Goal: Task Accomplishment & Management: Use online tool/utility

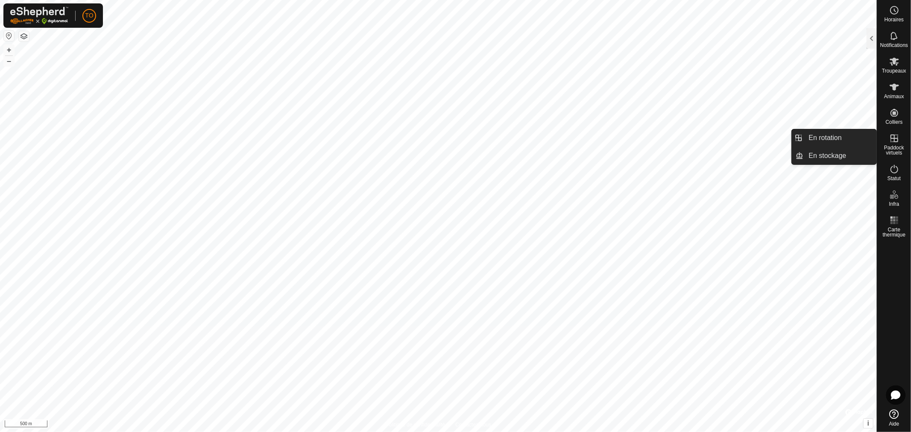
click at [891, 148] on span "Paddock virtuels" at bounding box center [894, 150] width 29 height 10
click at [836, 142] on link "En rotation" at bounding box center [840, 137] width 73 height 17
click at [828, 140] on link "En rotation" at bounding box center [840, 137] width 73 height 17
click at [821, 138] on link "En rotation" at bounding box center [840, 137] width 73 height 17
click at [825, 155] on link "En stockage" at bounding box center [840, 155] width 73 height 17
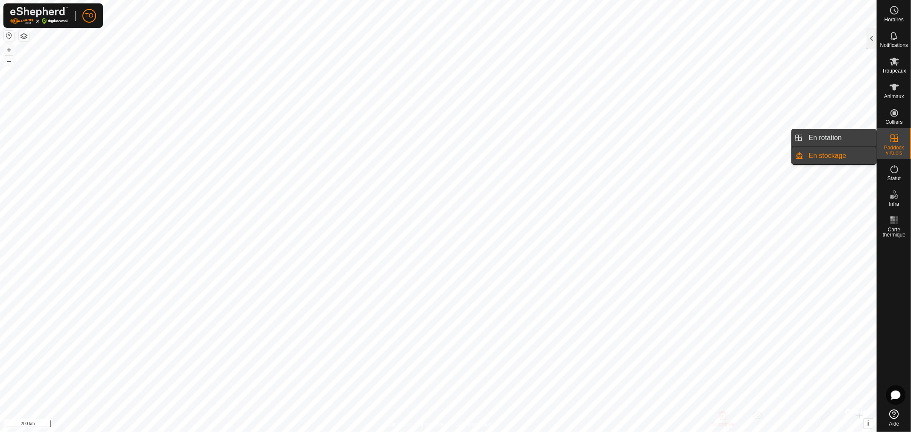
click at [812, 139] on link "En rotation" at bounding box center [840, 137] width 73 height 17
click at [797, 140] on li "En rotation" at bounding box center [834, 137] width 85 height 17
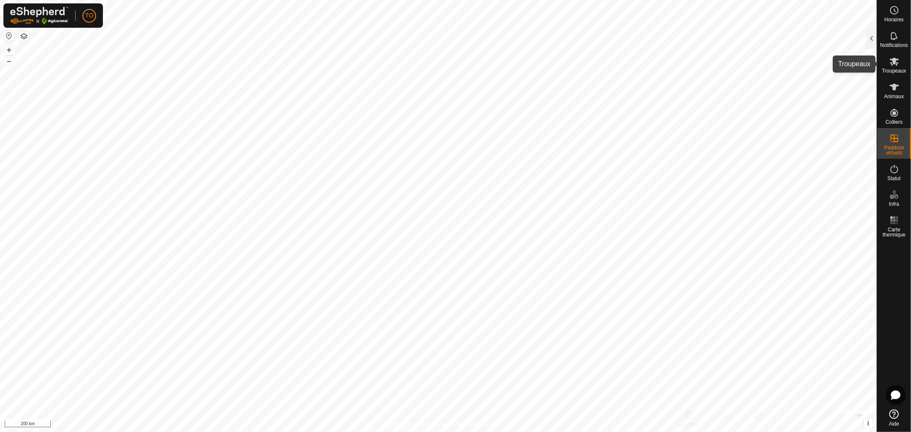
click at [895, 61] on icon at bounding box center [894, 62] width 9 height 8
click at [887, 60] on es-mob-svg-icon at bounding box center [894, 62] width 15 height 14
click at [871, 35] on div at bounding box center [872, 38] width 10 height 21
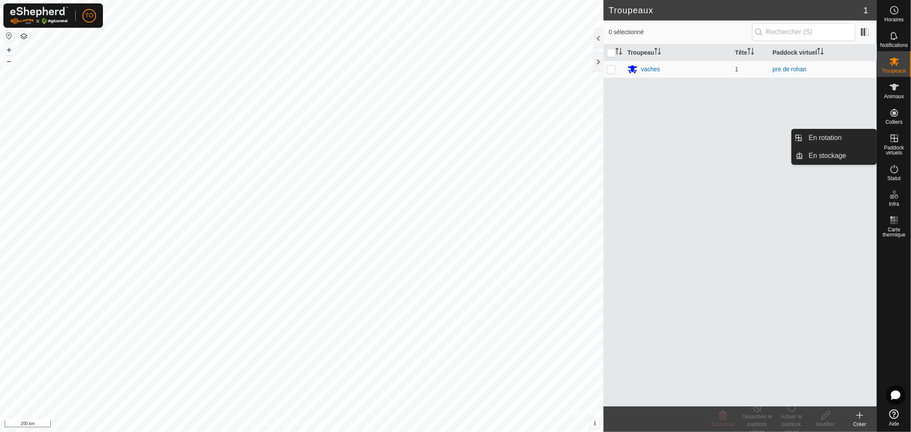
click at [897, 140] on icon at bounding box center [894, 138] width 10 height 10
click at [832, 137] on link "En rotation" at bounding box center [840, 137] width 73 height 17
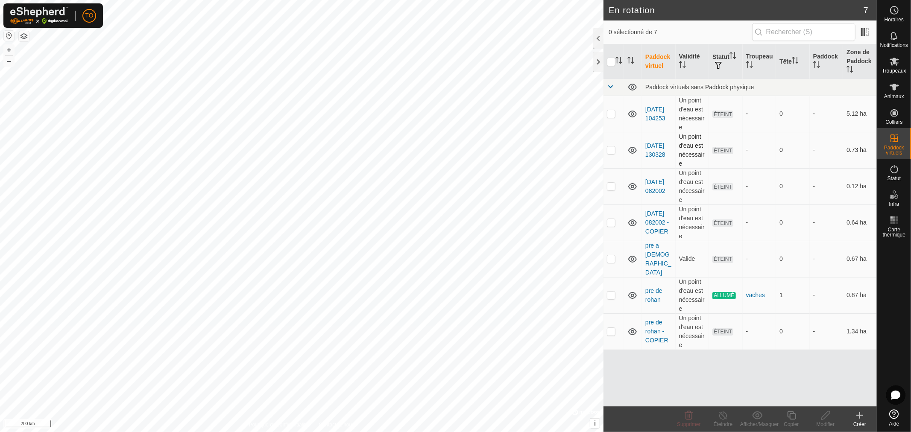
click at [660, 146] on td "[DATE] 130328" at bounding box center [659, 150] width 34 height 36
click at [663, 179] on link "[DATE] 082002" at bounding box center [655, 187] width 20 height 16
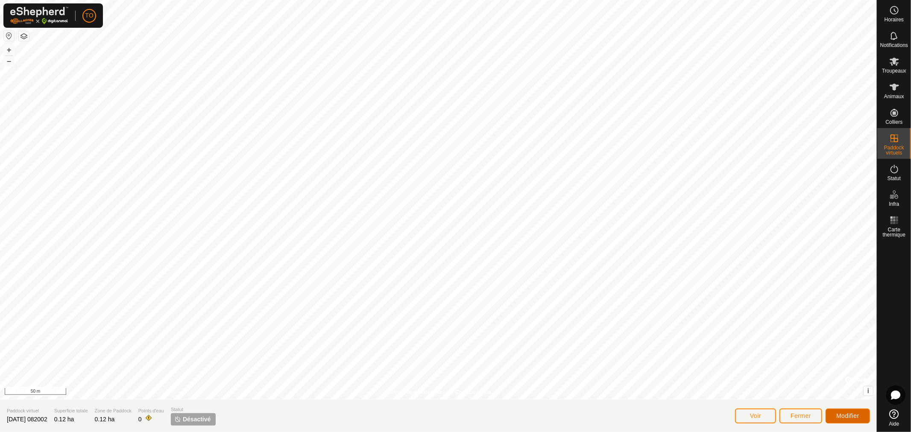
click at [842, 416] on span "Modifier" at bounding box center [847, 416] width 23 height 7
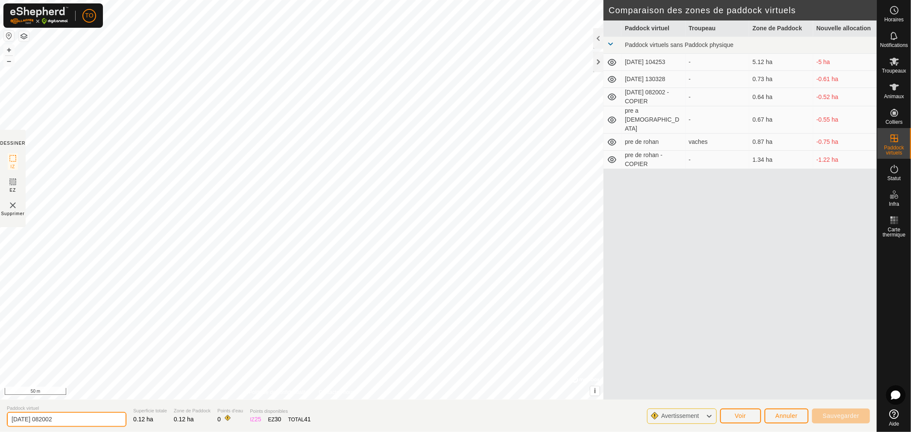
drag, startPoint x: 88, startPoint y: 423, endPoint x: 15, endPoint y: 412, distance: 74.2
click at [0, 426] on section "Paddock virtuel [DATE] 082002 Superficie totale 0.12 ha Zone de Paddock 0.12 ha…" at bounding box center [438, 416] width 877 height 32
type input "champ cour 1"
click at [843, 414] on span "Sauvegarder" at bounding box center [841, 416] width 37 height 7
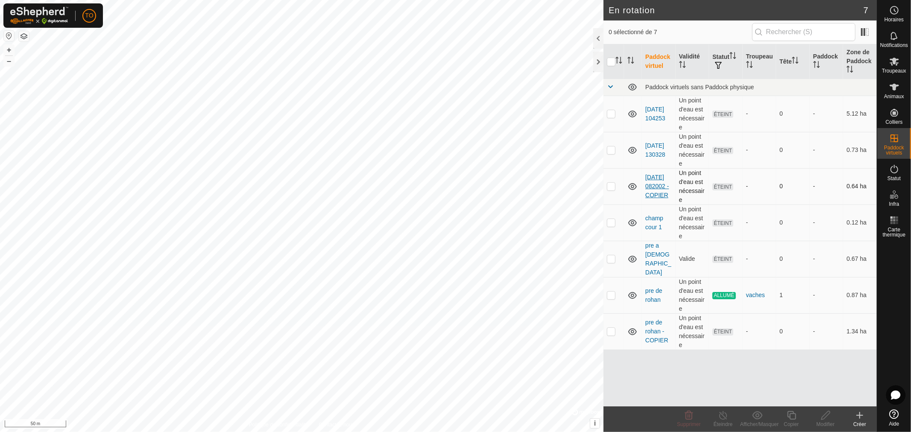
click at [656, 187] on link "[DATE] 082002 - COPIER" at bounding box center [656, 186] width 23 height 25
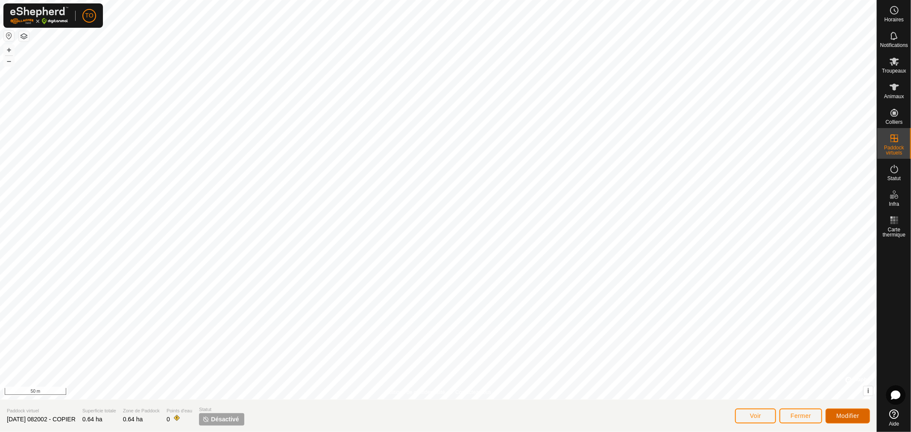
click at [835, 419] on button "Modifier" at bounding box center [848, 416] width 44 height 15
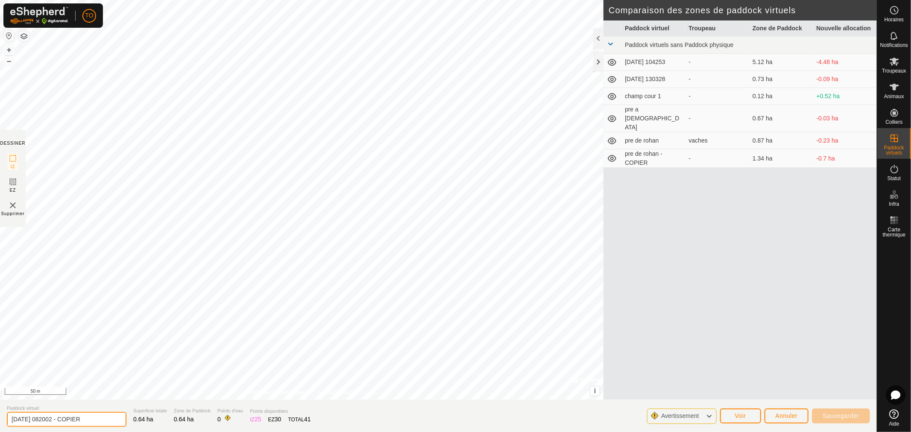
click at [90, 424] on input "[DATE] 082002 - COPIER" at bounding box center [67, 419] width 120 height 15
drag, startPoint x: 90, startPoint y: 424, endPoint x: 13, endPoint y: 406, distance: 79.0
click at [5, 416] on section "Paddock virtuel [DATE] 082002 - COPIER Superficie totale 0.64 ha Zone de Paddoc…" at bounding box center [438, 416] width 877 height 32
type input "2"
type input "champ cour 2"
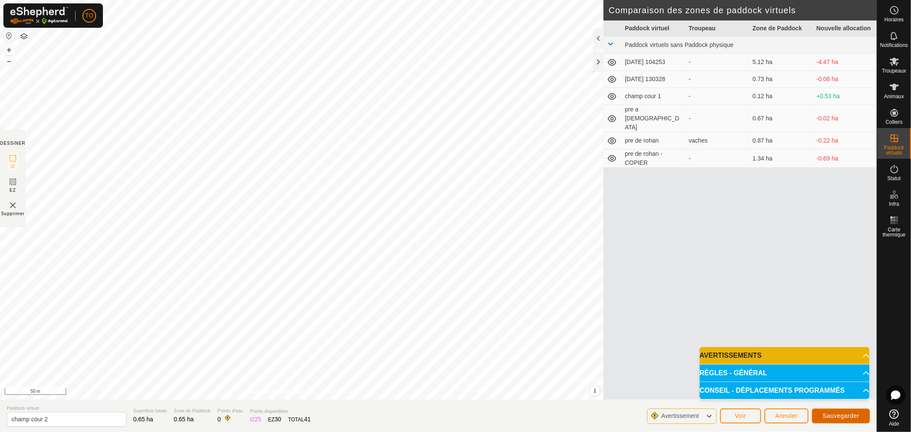
click at [849, 416] on span "Sauvegarder" at bounding box center [841, 416] width 37 height 7
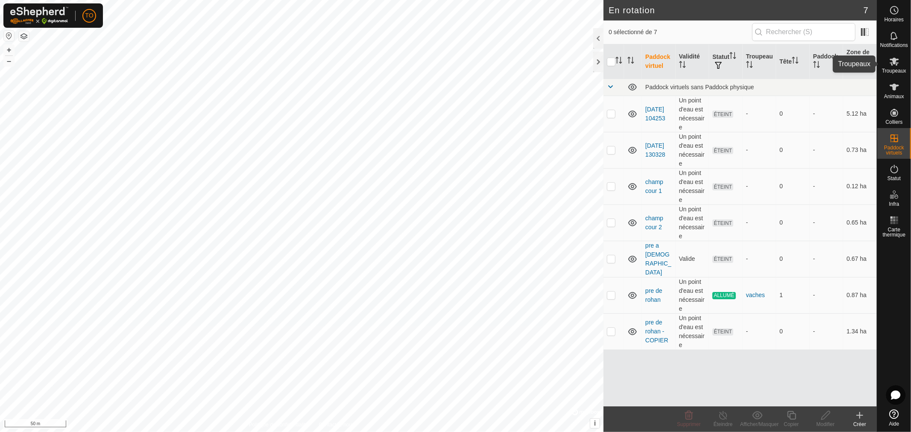
click at [902, 65] on div "Troupeaux" at bounding box center [894, 64] width 34 height 26
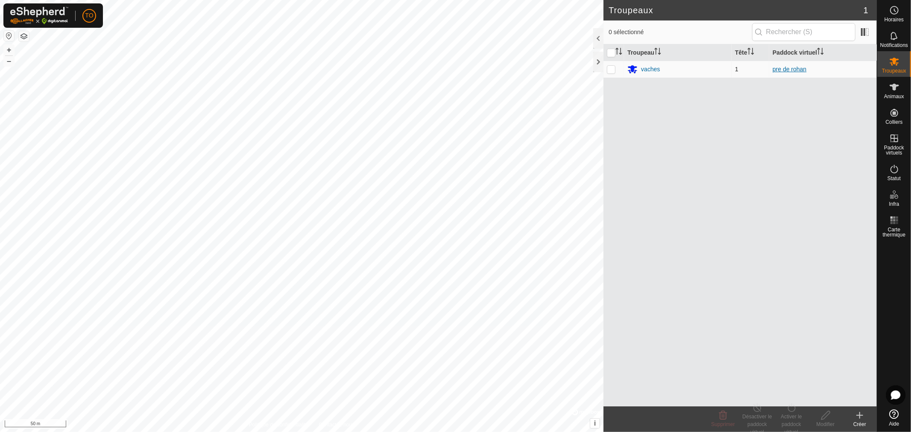
click at [793, 72] on link "pre de rohan" at bounding box center [790, 69] width 34 height 7
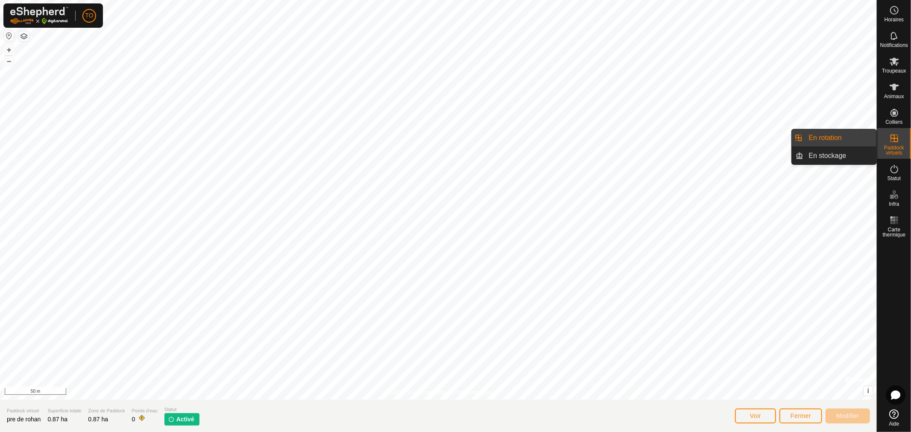
click at [855, 135] on link "En rotation" at bounding box center [840, 137] width 73 height 17
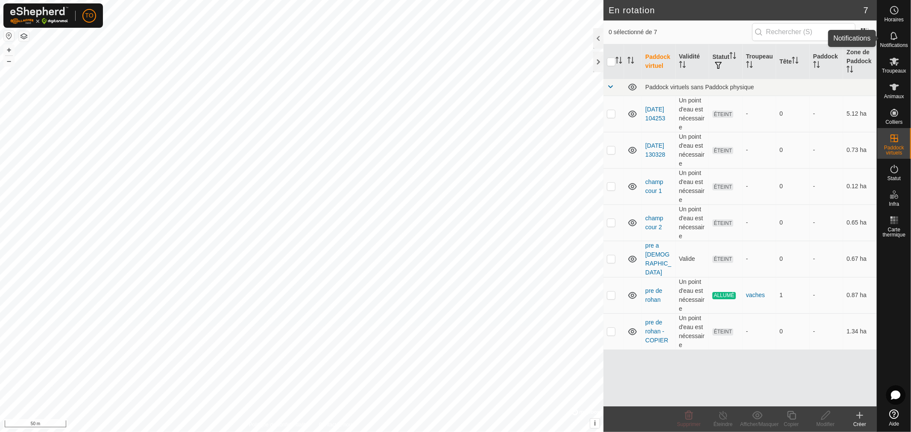
click at [895, 40] on icon at bounding box center [894, 36] width 10 height 10
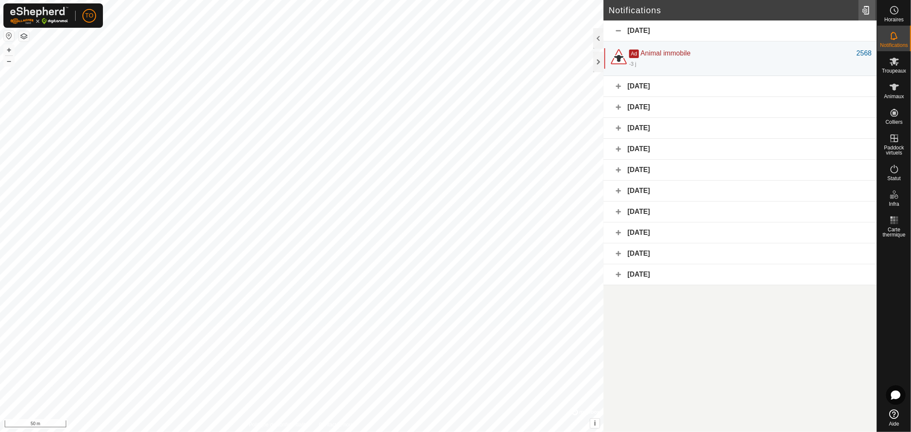
click at [863, 12] on div at bounding box center [867, 10] width 17 height 24
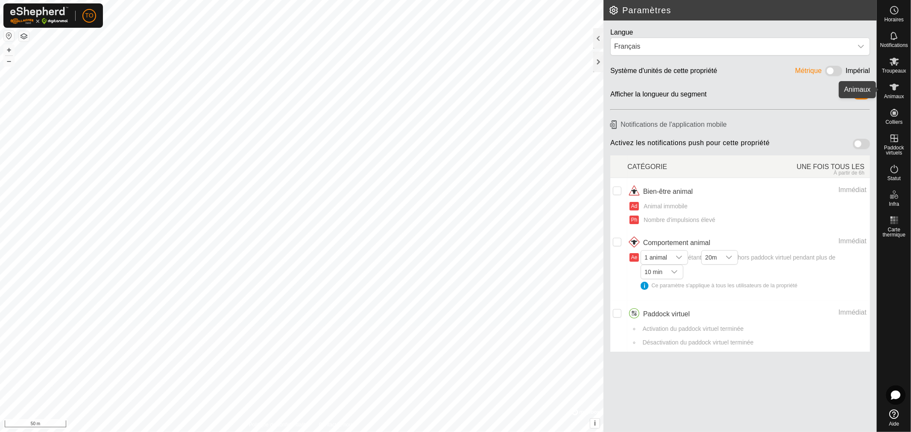
click at [895, 87] on icon at bounding box center [894, 87] width 9 height 7
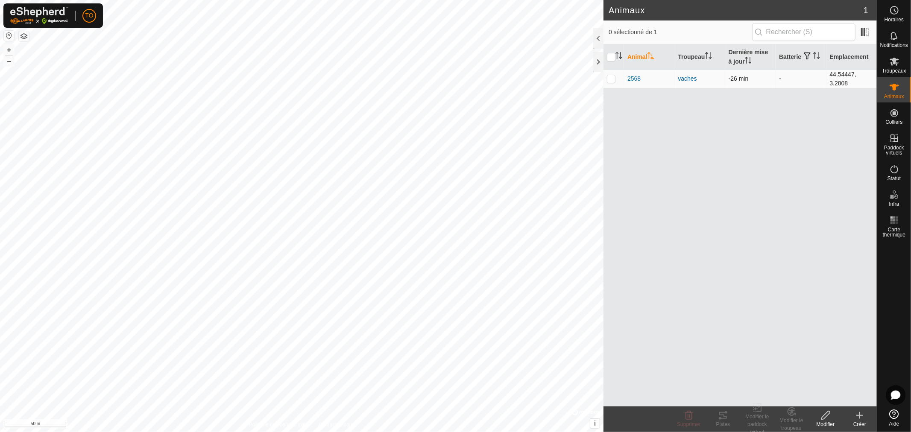
click at [610, 76] on p-checkbox at bounding box center [611, 78] width 9 height 7
checkbox input "true"
click at [725, 419] on icon at bounding box center [723, 415] width 10 height 10
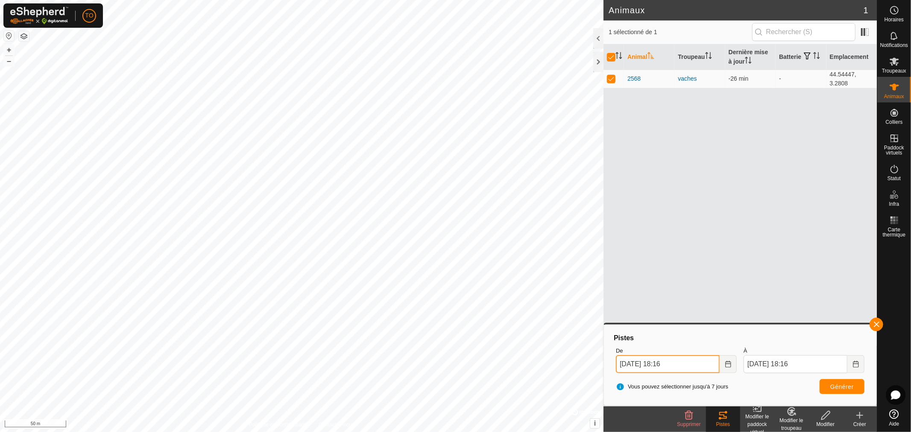
click at [714, 362] on input "[DATE] 18:16" at bounding box center [668, 364] width 104 height 18
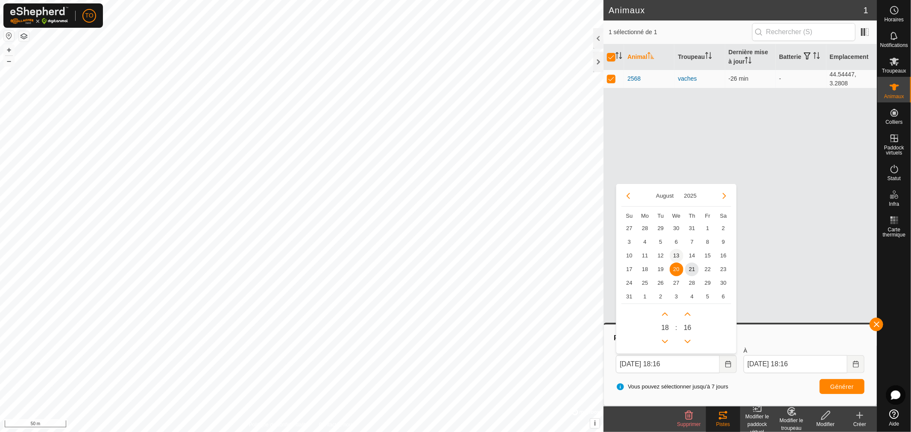
click at [674, 252] on span "13" at bounding box center [677, 256] width 14 height 14
type input "[DATE] 18:16"
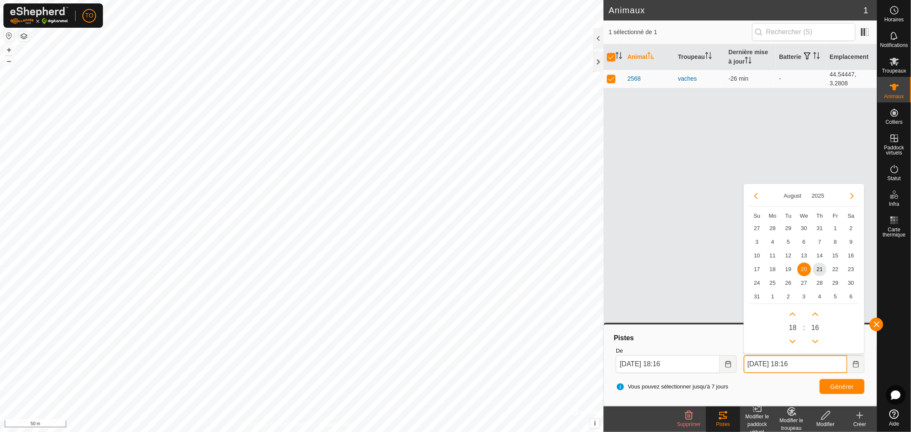
click at [774, 363] on input "[DATE] 18:16" at bounding box center [796, 364] width 104 height 18
click at [805, 254] on span "13" at bounding box center [805, 256] width 14 height 14
type input "[DATE] 18:16"
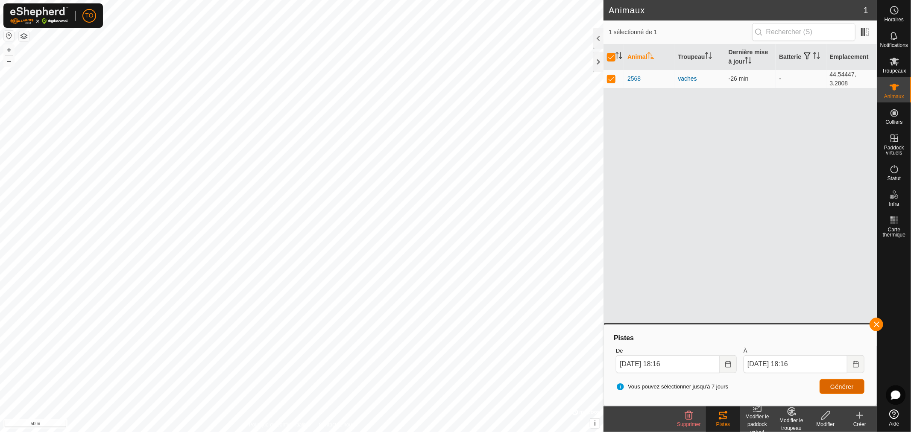
click at [834, 390] on button "Générer" at bounding box center [842, 386] width 45 height 15
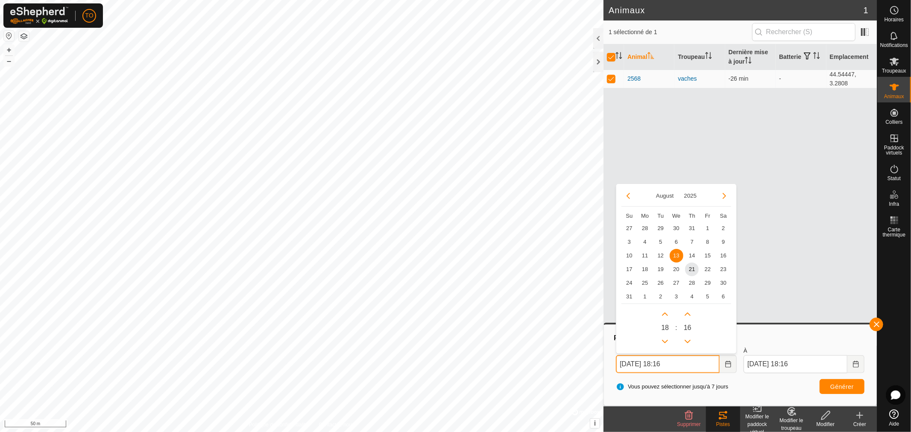
click at [702, 362] on input "[DATE] 18:16" at bounding box center [668, 364] width 104 height 18
click at [668, 339] on icon "Previous Hour" at bounding box center [665, 341] width 7 height 7
click at [668, 315] on icon "Next Hour" at bounding box center [666, 314] width 6 height 3
click at [666, 343] on button "Previous Hour" at bounding box center [665, 342] width 14 height 14
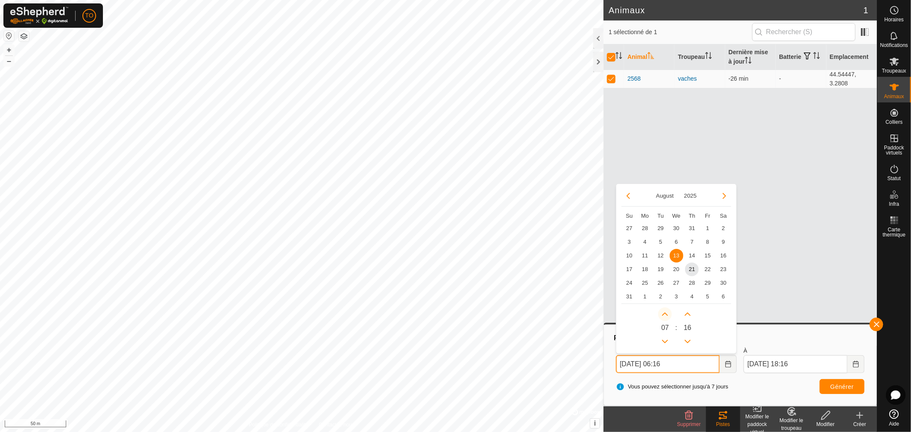
click at [668, 314] on button "Next Hour" at bounding box center [665, 315] width 14 height 14
click at [687, 317] on icon "Next Minute" at bounding box center [687, 314] width 7 height 7
click at [687, 317] on button "Next Minute" at bounding box center [688, 315] width 14 height 14
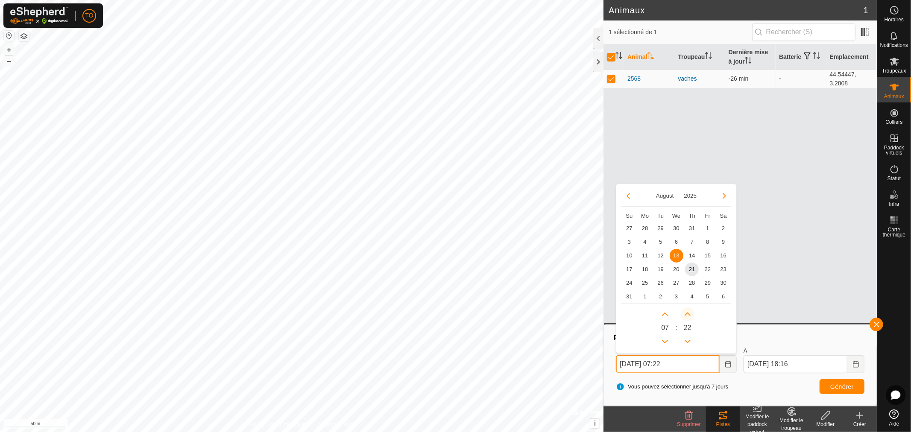
click at [687, 317] on span "Next Minute" at bounding box center [687, 317] width 0 height 0
click at [687, 317] on button "Next Minute" at bounding box center [688, 315] width 14 height 14
click at [687, 317] on icon "Next Minute" at bounding box center [687, 314] width 7 height 7
click at [687, 317] on button "Next Minute" at bounding box center [688, 315] width 14 height 14
click at [690, 311] on button "Next Minute" at bounding box center [688, 315] width 14 height 14
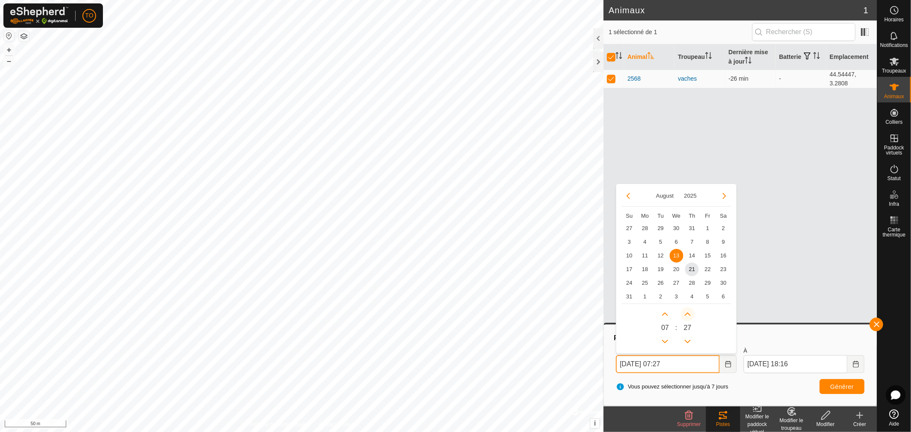
click at [690, 312] on button "Next Minute" at bounding box center [688, 315] width 14 height 14
click at [690, 312] on span "Next Minute" at bounding box center [690, 312] width 0 height 0
click at [690, 312] on button "Next Minute" at bounding box center [688, 315] width 14 height 14
type input "[DATE] 07:30"
click at [798, 360] on input "[DATE] 18:16" at bounding box center [796, 364] width 104 height 18
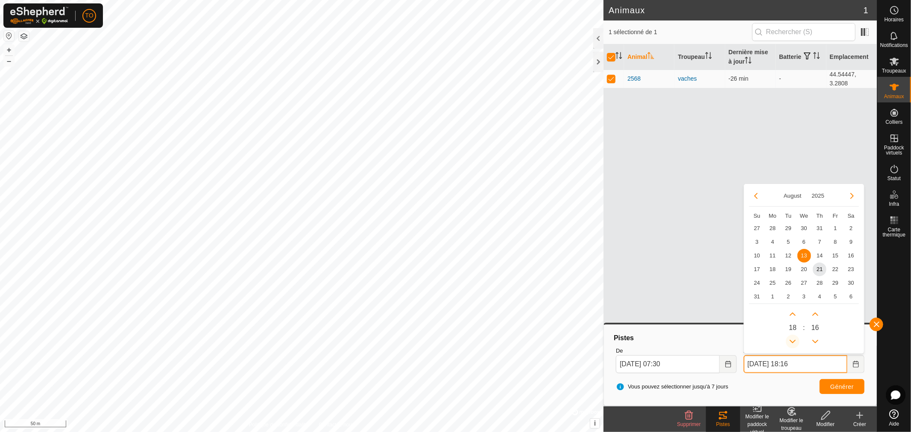
click at [793, 340] on button "Previous Hour" at bounding box center [793, 342] width 14 height 14
click at [794, 341] on span "Previous Hour" at bounding box center [794, 341] width 0 height 0
click at [793, 340] on icon "Previous Hour" at bounding box center [792, 341] width 7 height 7
click at [793, 340] on button "Previous Hour" at bounding box center [793, 342] width 14 height 14
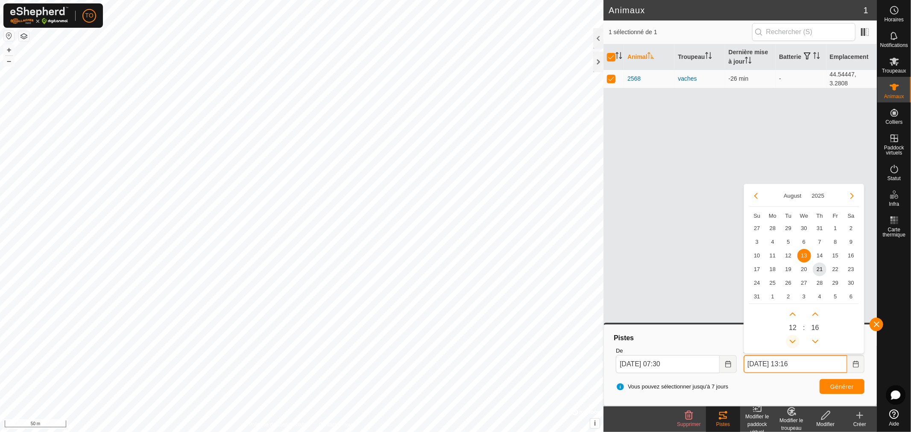
click at [793, 340] on icon "Previous Hour" at bounding box center [792, 341] width 7 height 7
click at [793, 340] on button "Previous Hour" at bounding box center [793, 342] width 14 height 14
click at [816, 318] on button "Next Minute" at bounding box center [816, 315] width 14 height 14
click at [816, 317] on button "Next Minute" at bounding box center [816, 315] width 14 height 14
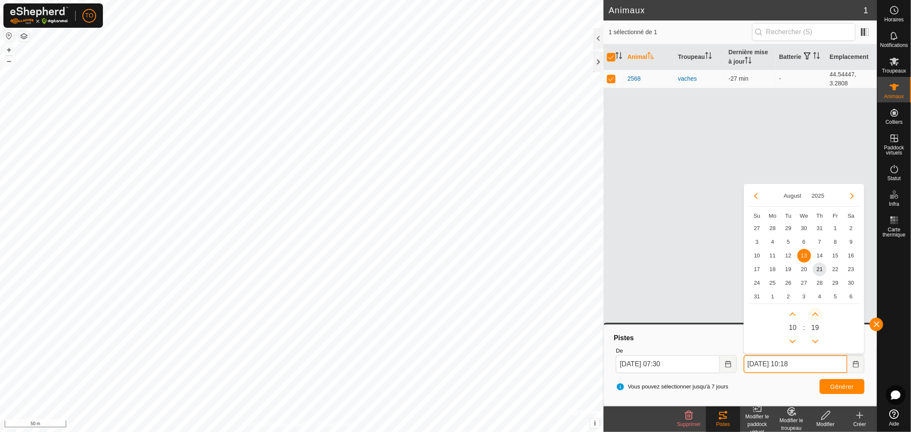
click at [817, 318] on span "Next Minute" at bounding box center [817, 318] width 0 height 0
click at [816, 317] on button "Next Minute" at bounding box center [816, 315] width 14 height 14
click at [816, 317] on icon "Next Minute" at bounding box center [815, 314] width 7 height 7
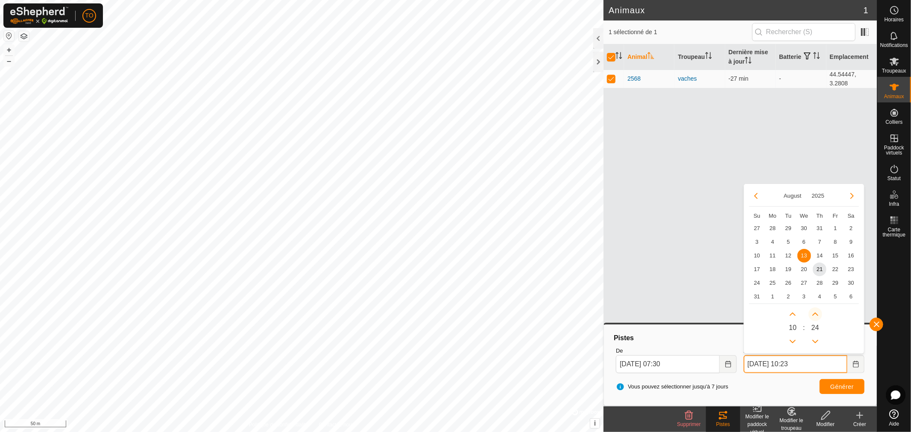
click at [816, 317] on button "Next Minute" at bounding box center [816, 315] width 14 height 14
click at [817, 314] on button "Next Minute" at bounding box center [816, 315] width 14 height 14
click at [817, 315] on span "Next Minute" at bounding box center [817, 315] width 0 height 0
click at [817, 314] on button "Next Minute" at bounding box center [816, 315] width 14 height 14
click at [817, 315] on span "Next Minute" at bounding box center [817, 315] width 0 height 0
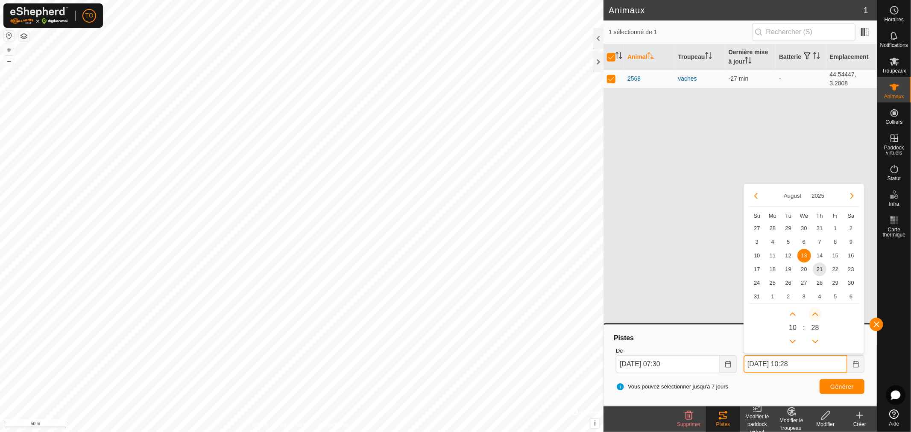
click at [817, 314] on icon "Next Minute" at bounding box center [815, 314] width 6 height 3
click at [817, 314] on button "Next Minute" at bounding box center [816, 315] width 14 height 14
type input "[DATE] 10:30"
click at [836, 385] on span "Générer" at bounding box center [841, 387] width 23 height 7
